Goal: Navigation & Orientation: Find specific page/section

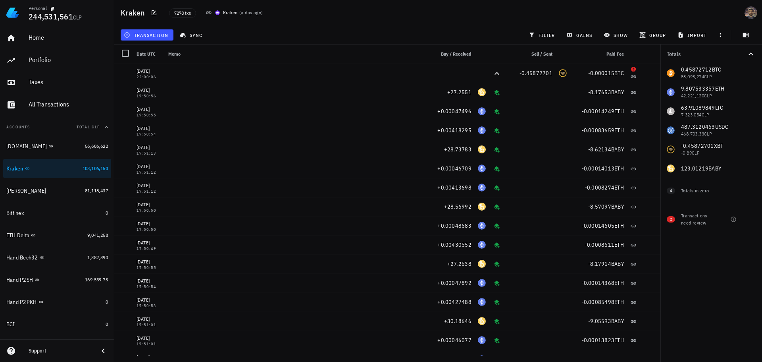
click at [246, 39] on div "transaction sync filter gains show group import" at bounding box center [438, 34] width 638 height 19
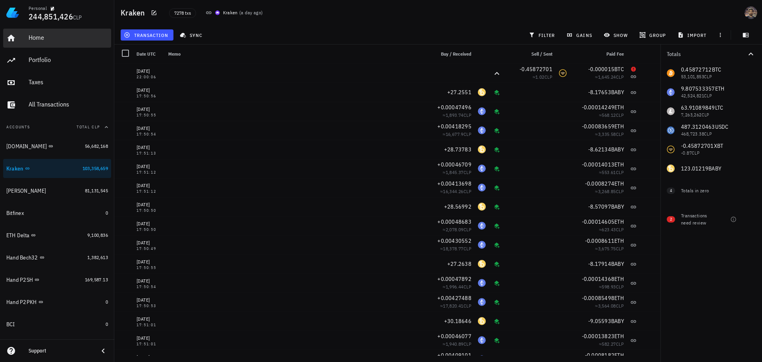
click at [83, 42] on div "Home" at bounding box center [68, 38] width 79 height 18
